Goal: Task Accomplishment & Management: Complete application form

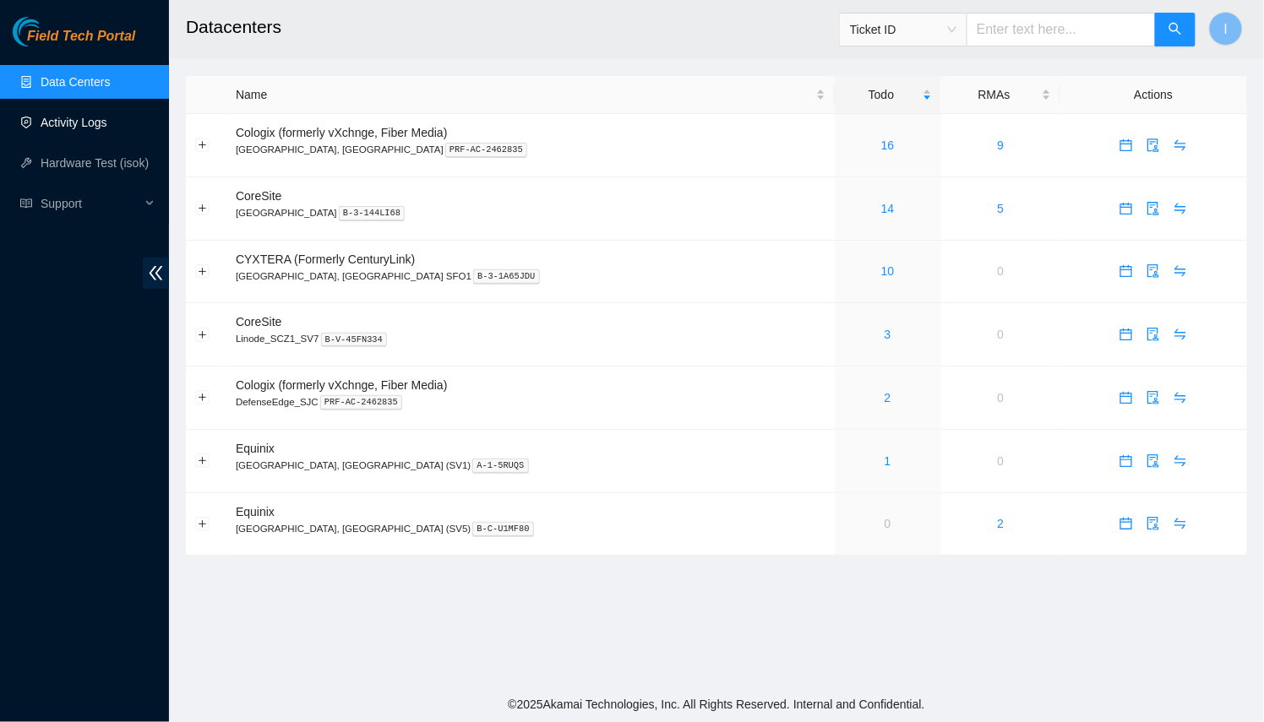
click at [76, 128] on link "Activity Logs" at bounding box center [74, 123] width 67 height 14
click at [100, 125] on link "Activity Logs" at bounding box center [74, 123] width 67 height 14
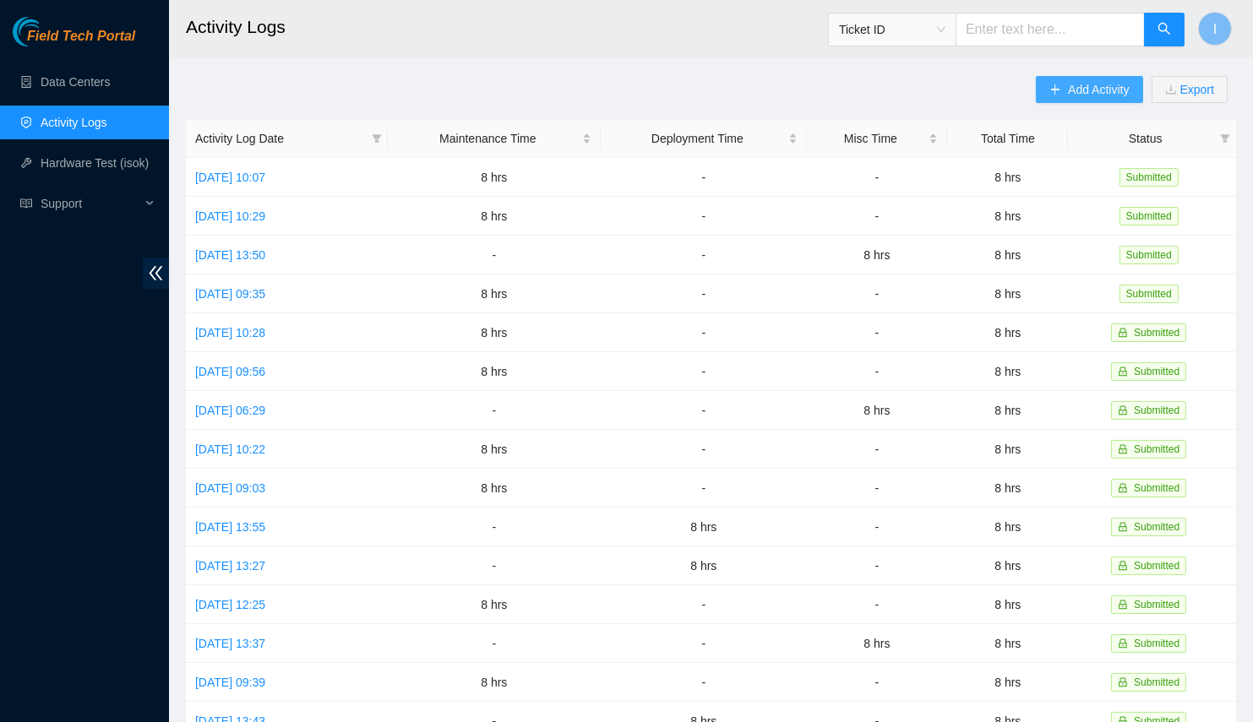
click at [1066, 90] on button "Add Activity" at bounding box center [1089, 89] width 106 height 27
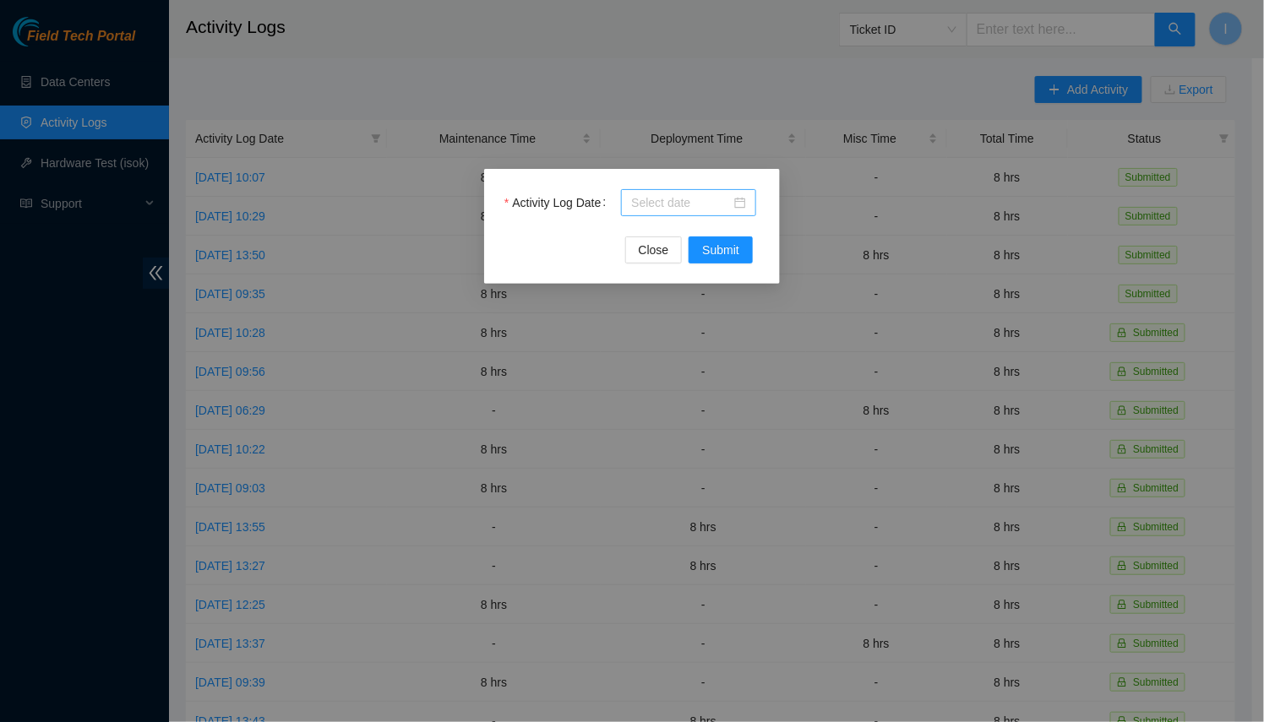
click at [691, 195] on input "Activity Log Date" at bounding box center [681, 202] width 100 height 19
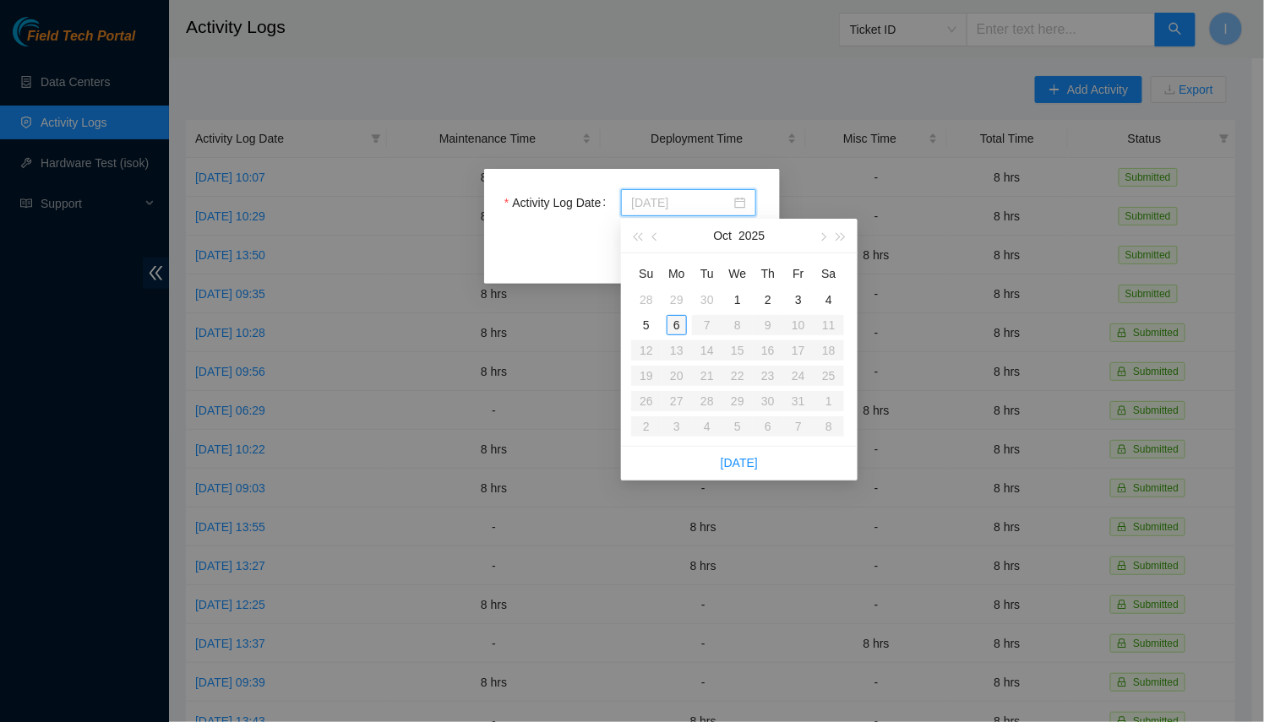
type input "[DATE]"
click at [682, 316] on div "6" at bounding box center [676, 325] width 20 height 20
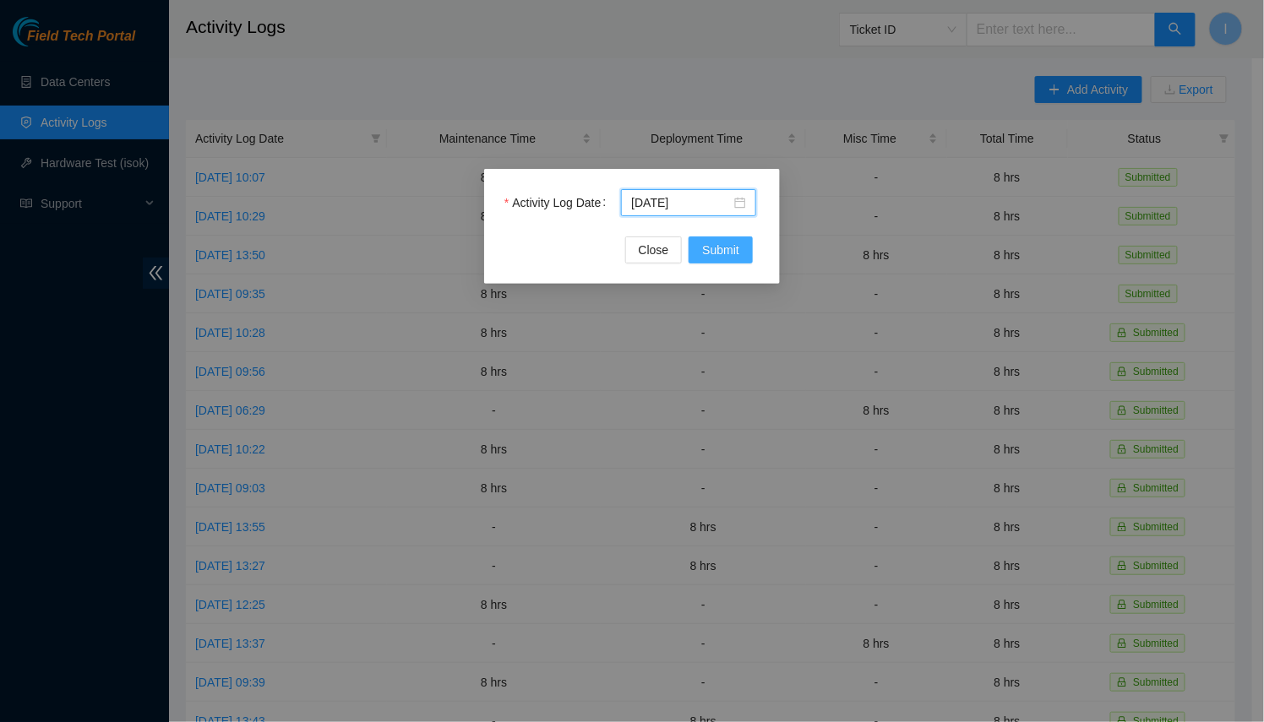
click at [720, 261] on button "Submit" at bounding box center [720, 249] width 64 height 27
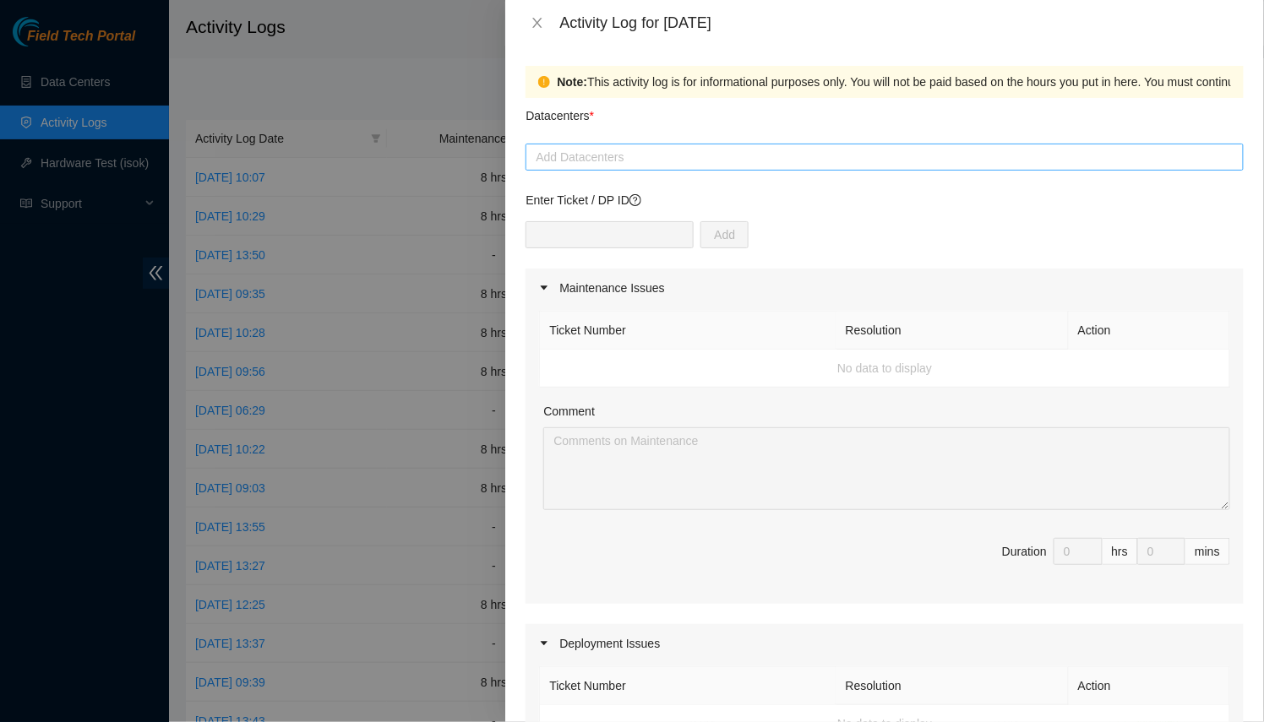
click at [621, 174] on form "Datacenters * Add Datacenters Enter Ticket / DP ID Add Maintenance Issues Ticke…" at bounding box center [884, 729] width 718 height 1262
click at [617, 164] on div at bounding box center [884, 157] width 709 height 20
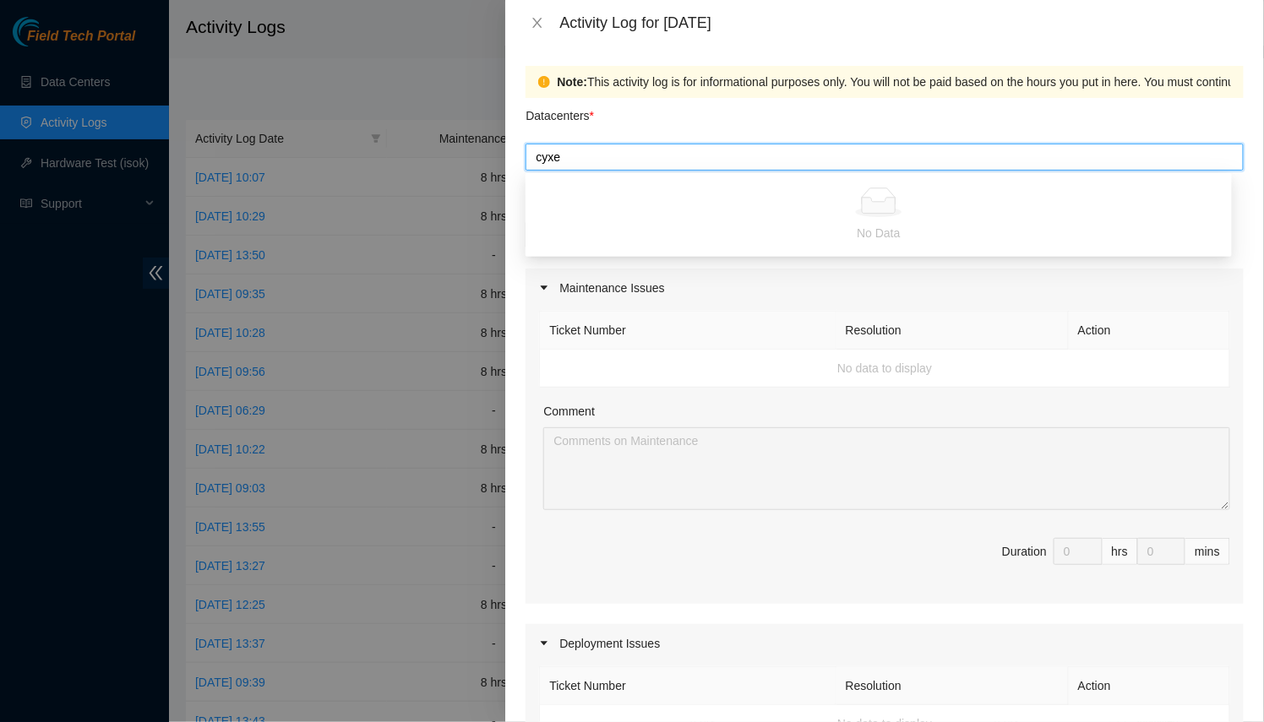
type input "cyx"
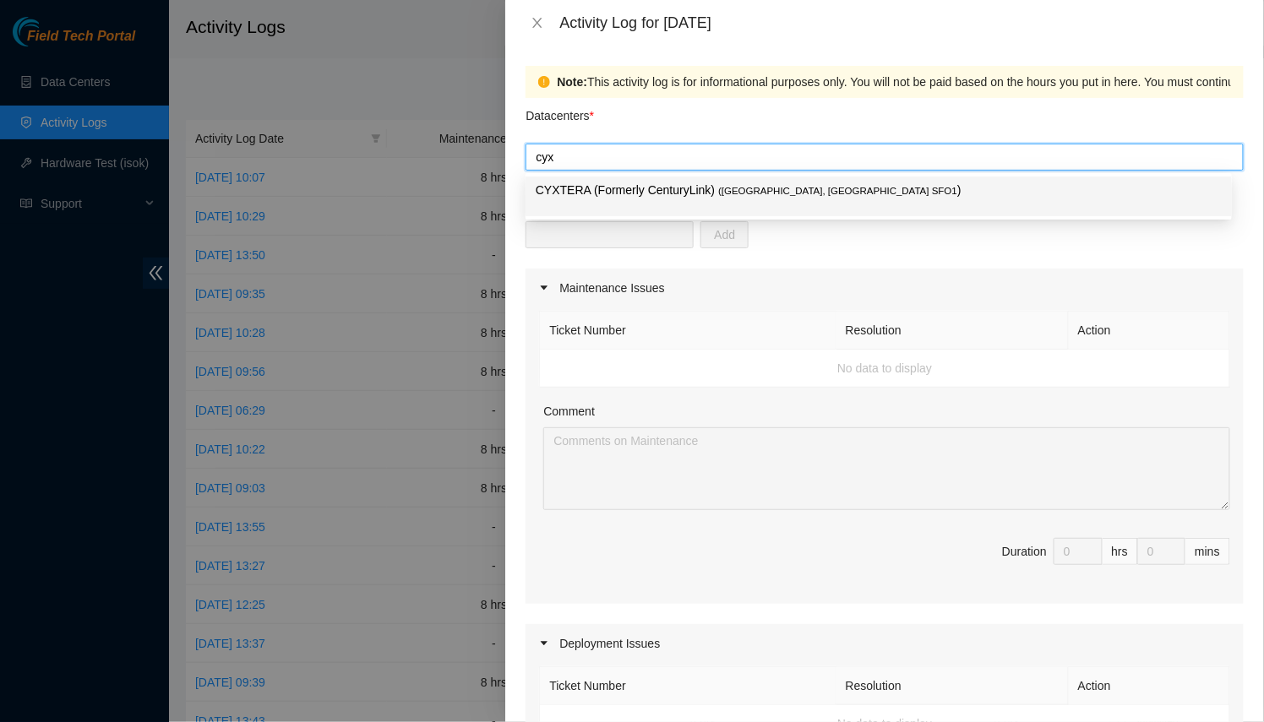
click at [651, 185] on p "CYXTERA (Formerly CenturyLink) ( [GEOGRAPHIC_DATA], [GEOGRAPHIC_DATA] SFO1 )" at bounding box center [878, 190] width 686 height 19
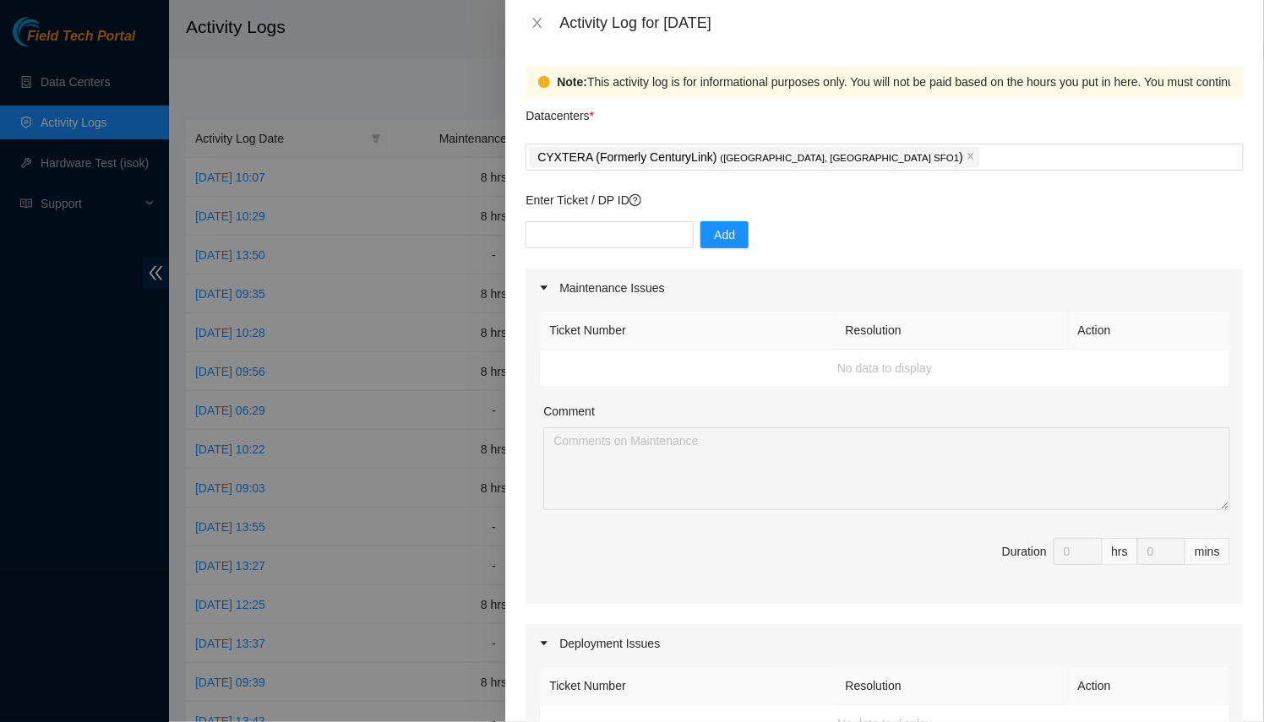
click at [688, 117] on div "Datacenters *" at bounding box center [884, 121] width 718 height 46
click at [612, 235] on input "text" at bounding box center [609, 234] width 168 height 27
paste input "DP80782"
type input "DP80782"
click at [714, 231] on span "Add" at bounding box center [724, 235] width 21 height 19
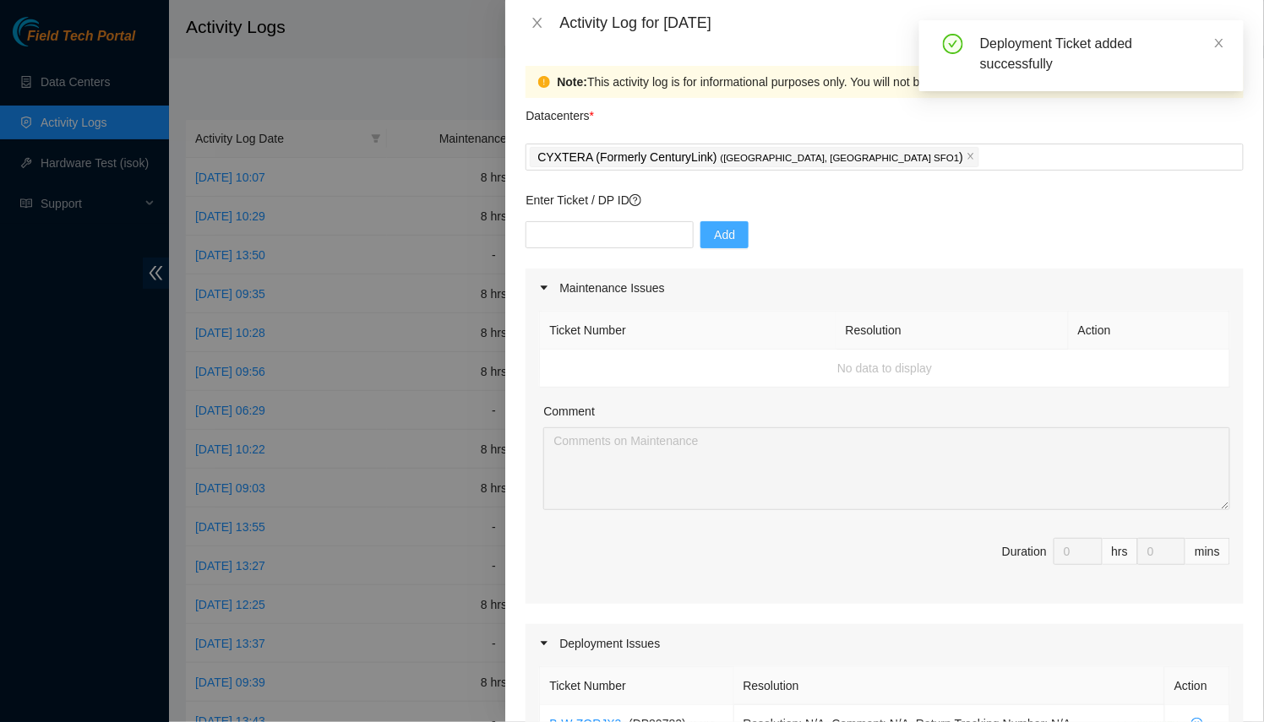
scroll to position [383, 0]
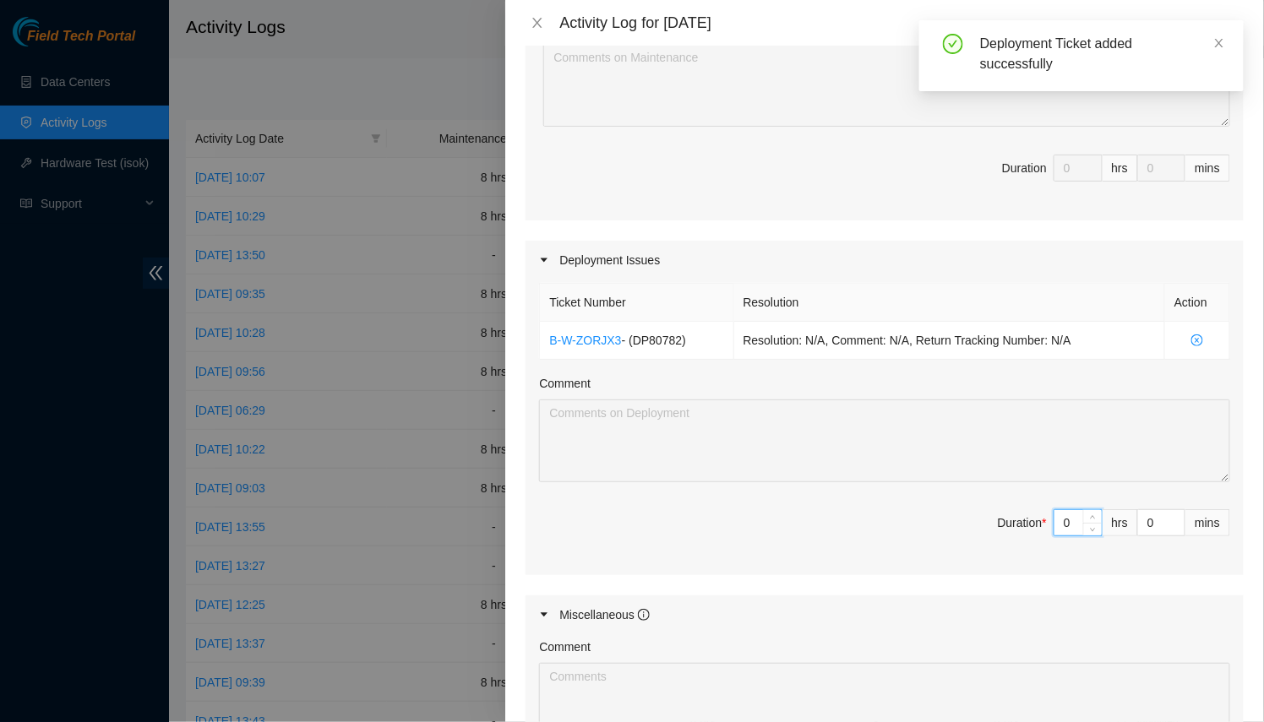
drag, startPoint x: 1057, startPoint y: 519, endPoint x: 931, endPoint y: 504, distance: 127.6
click at [954, 509] on span "Duration * 0 hrs 0 mins" at bounding box center [884, 532] width 691 height 47
type input "8"
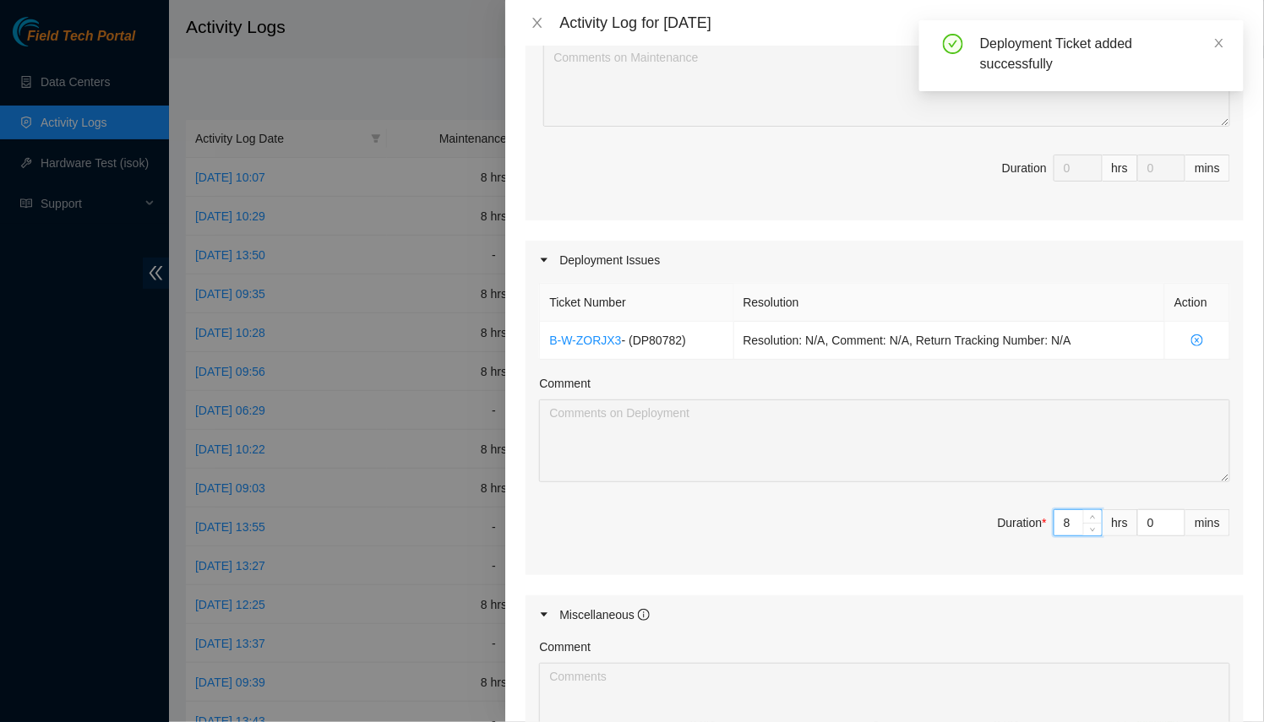
click at [779, 440] on textarea "Comment" at bounding box center [884, 441] width 691 height 83
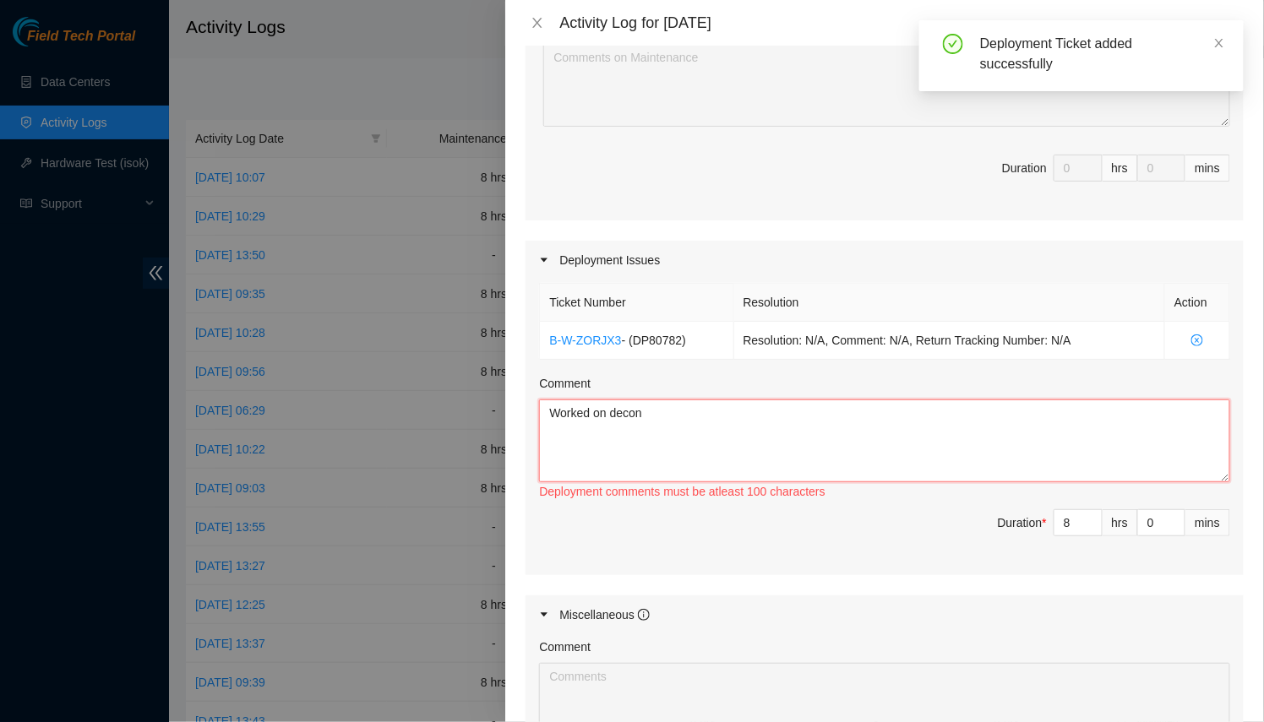
paste textarea "DP80782"
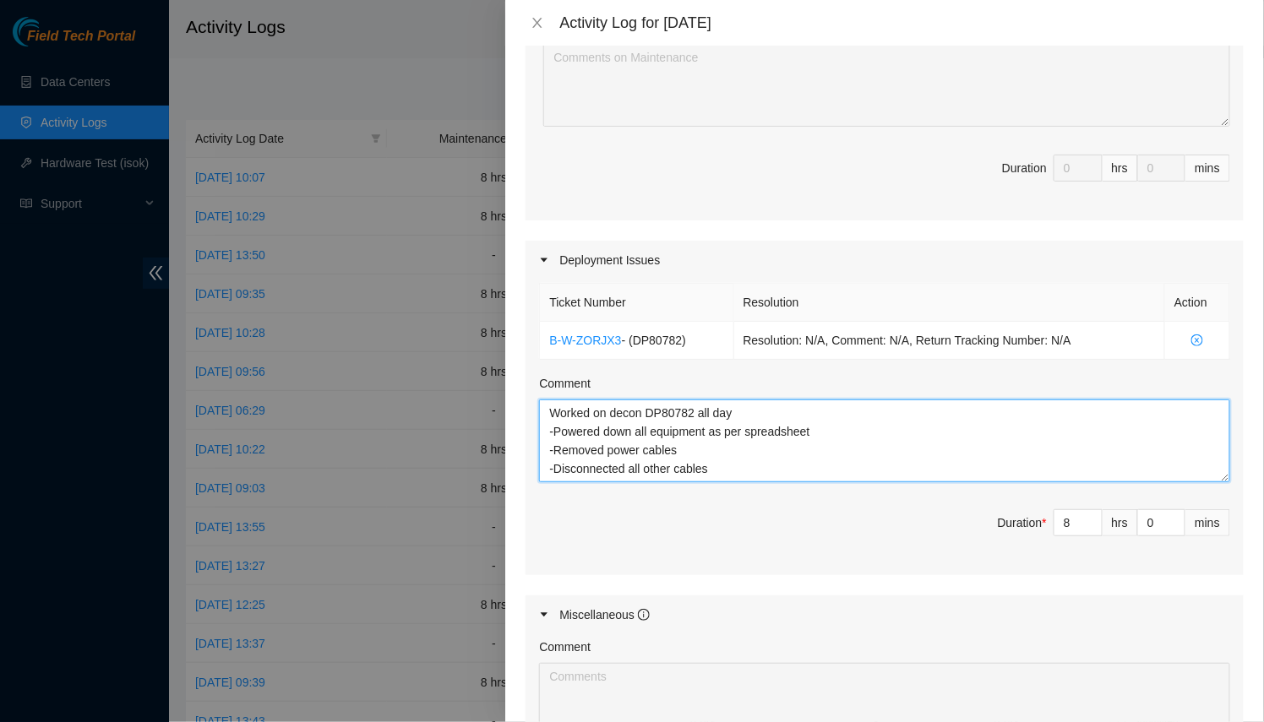
scroll to position [14, 0]
click at [747, 427] on textarea "Worked on decon DP80782 all day -Powered down all equipment as per spreadsheet …" at bounding box center [884, 441] width 691 height 83
click at [752, 458] on textarea "Worked on decon DP80782 all day -Powered down all equipment as per spreadsheet …" at bounding box center [884, 441] width 691 height 83
click at [756, 469] on textarea "Worked on decon DP80782 all day -Powered down all equipment as per spreadsheet …" at bounding box center [884, 441] width 691 height 83
click at [737, 446] on textarea "Worked on decon DP80782 all day -Powered down all equipment as per spreadsheet …" at bounding box center [884, 441] width 691 height 83
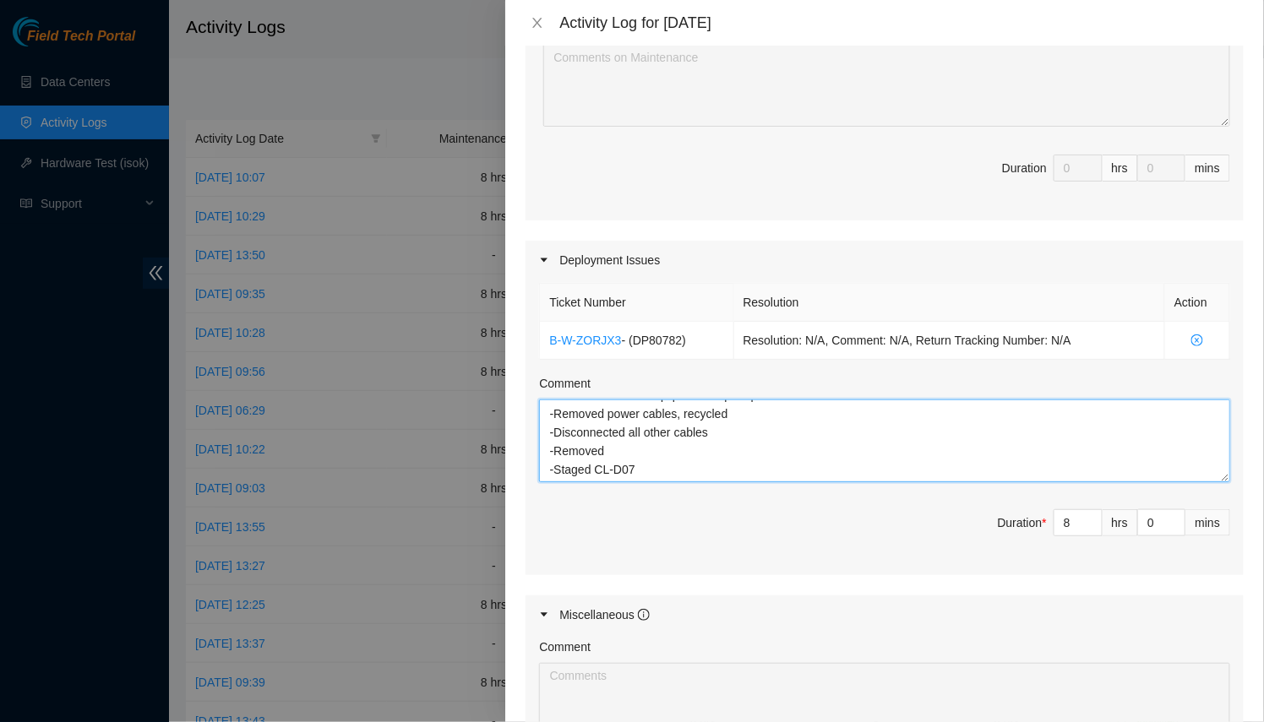
scroll to position [460, 0]
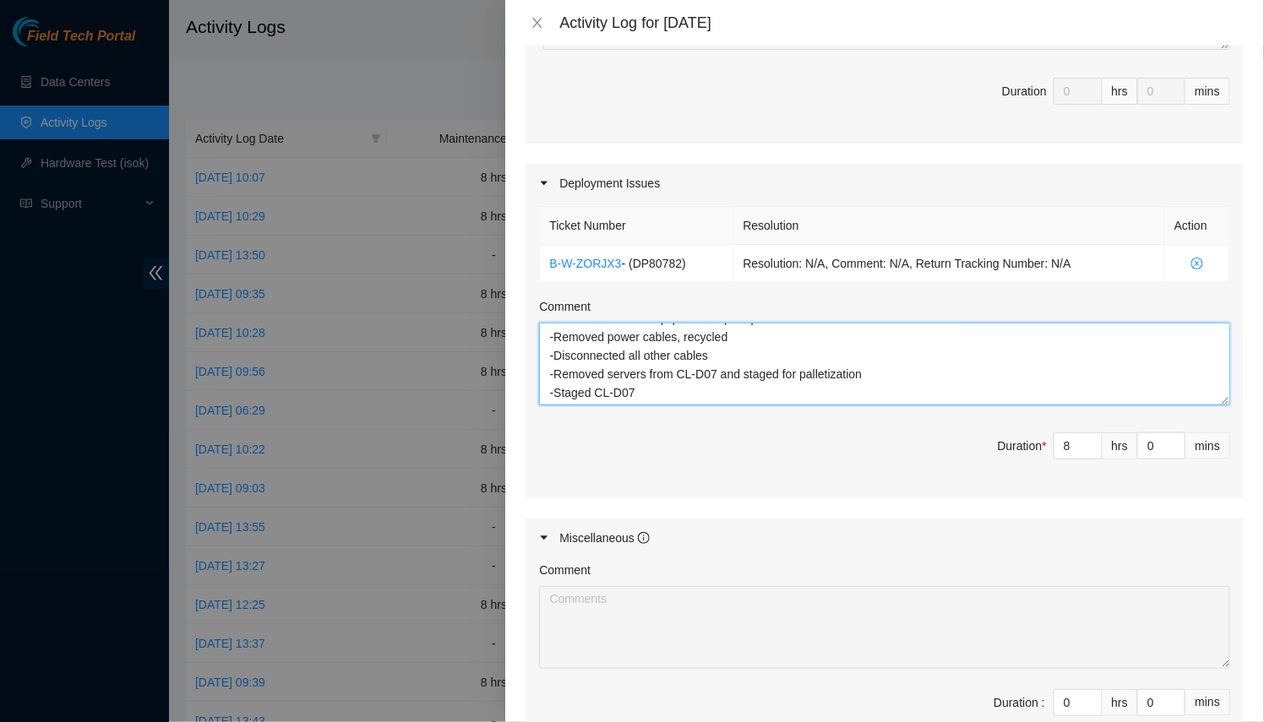
click at [651, 390] on textarea "Worked on decon DP80782 all day -Powered down all equipment as per spreadsheet …" at bounding box center [884, 364] width 691 height 83
click at [1208, 389] on textarea "Worked on decon DP80782 all day -Powered down all equipment as per spreadsheet …" at bounding box center [884, 364] width 691 height 83
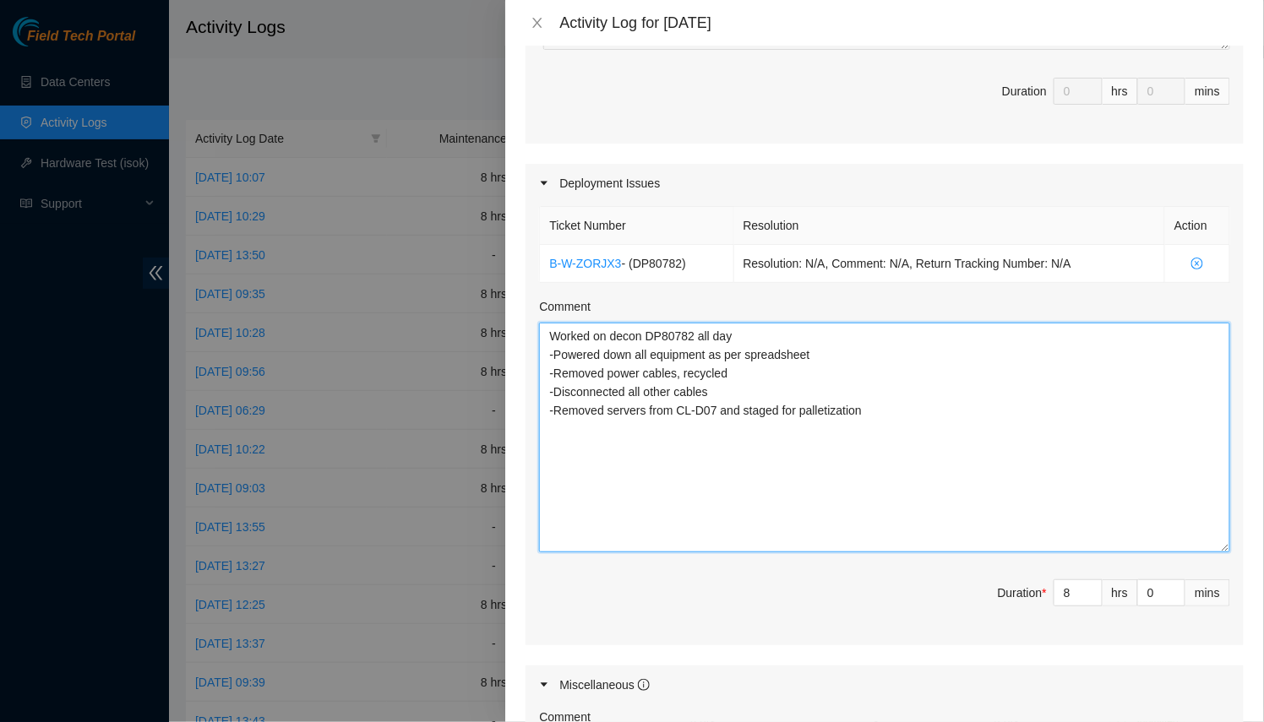
drag, startPoint x: 1217, startPoint y: 393, endPoint x: 1223, endPoint y: 551, distance: 158.1
click at [1230, 553] on div "Ticket Number Resolution Action B-W-ZORJX3 - ( DP80782 ) Resolution: N/A, Comme…" at bounding box center [884, 424] width 718 height 443
click at [963, 441] on textarea "Worked on decon DP80782 all day -Powered down all equipment as per spreadsheet …" at bounding box center [884, 444] width 691 height 242
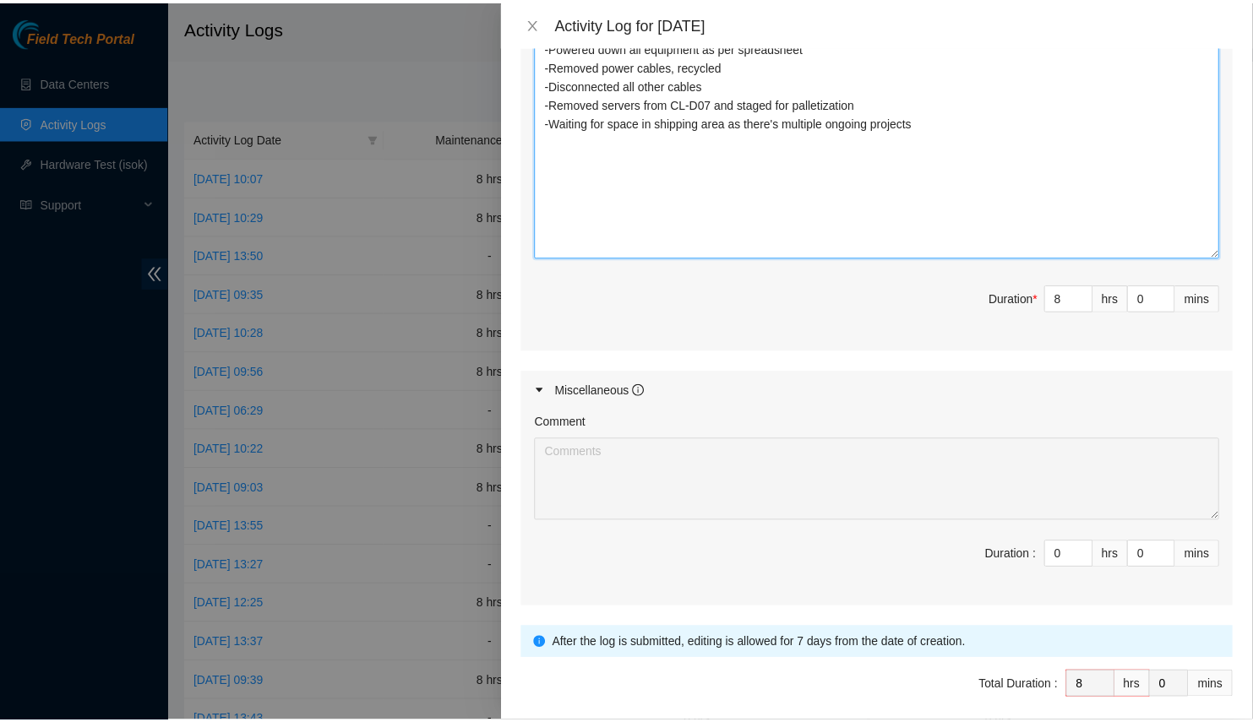
scroll to position [830, 0]
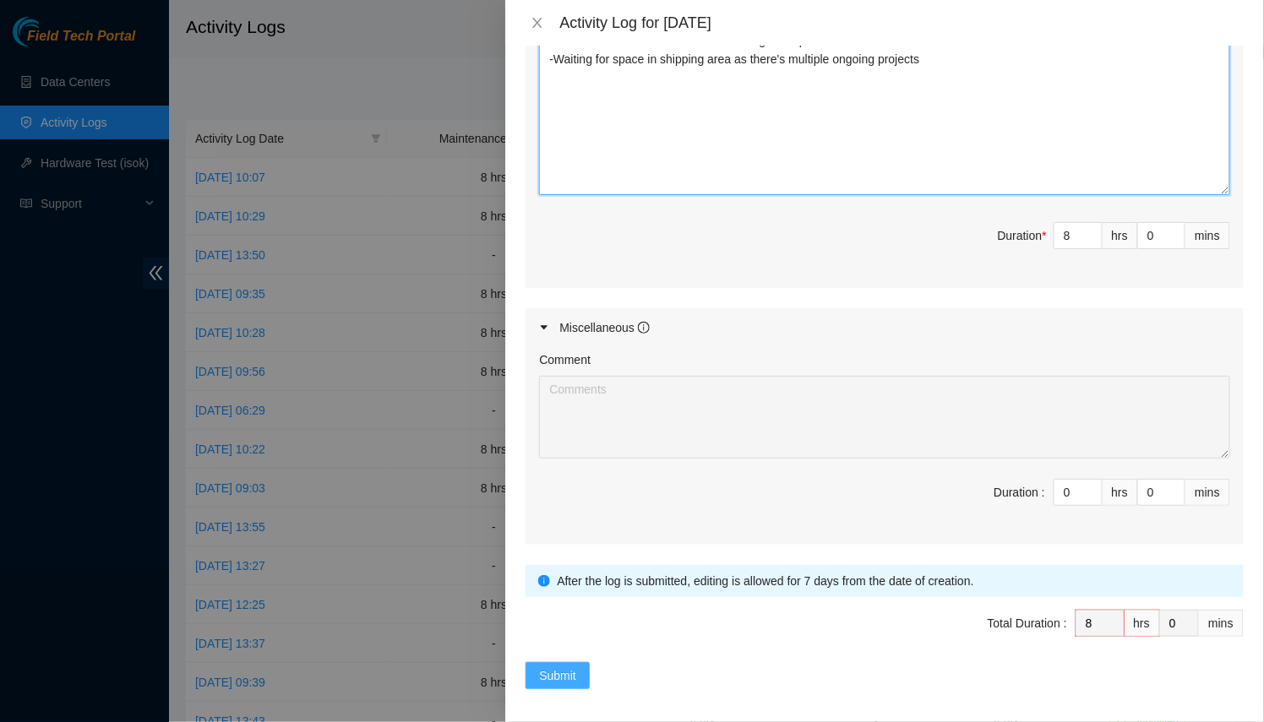
type textarea "Worked on decon DP80782 all day -Powered down all equipment as per spreadsheet …"
click at [548, 666] on span "Submit" at bounding box center [557, 675] width 37 height 19
